Goal: Information Seeking & Learning: Learn about a topic

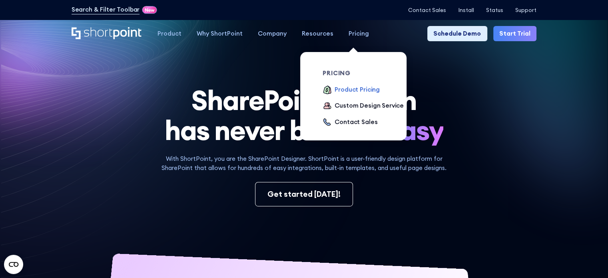
click at [353, 93] on div "Product Pricing" at bounding box center [356, 89] width 45 height 9
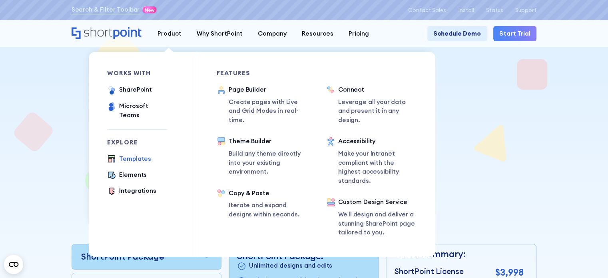
click at [125, 154] on div "Templates" at bounding box center [135, 158] width 32 height 9
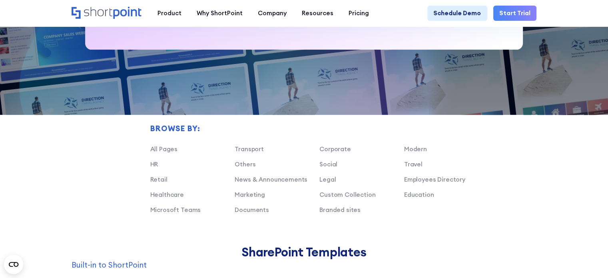
scroll to position [439, 0]
